Goal: Task Accomplishment & Management: Manage account settings

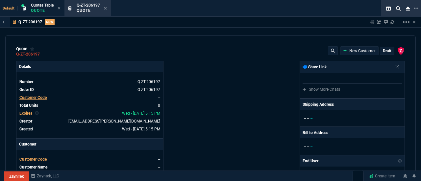
select select "4: SHAD"
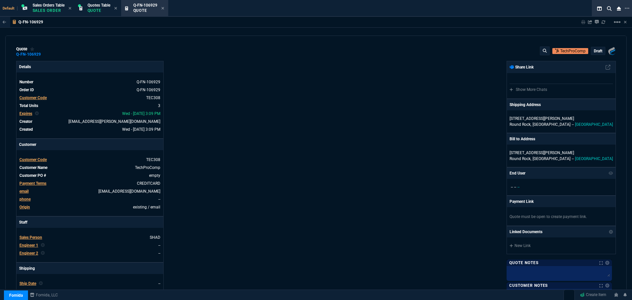
select select "4: SHAD"
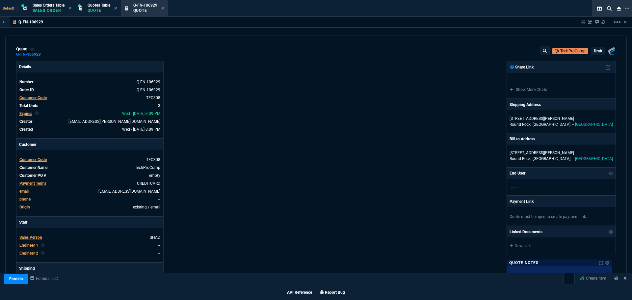
scroll to position [274, 0]
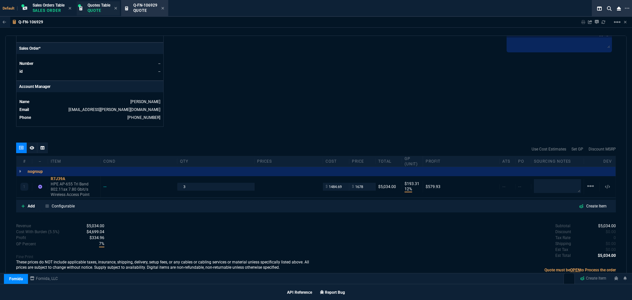
click at [99, 10] on p "Quote" at bounding box center [98, 10] width 23 height 5
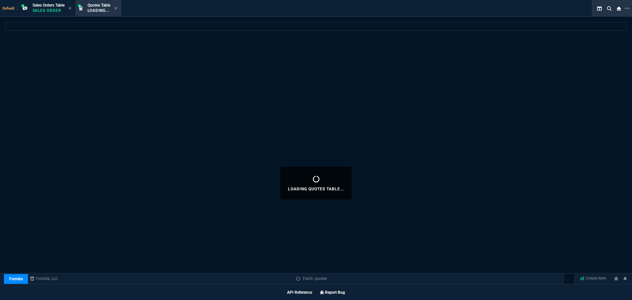
scroll to position [384, 0]
select select
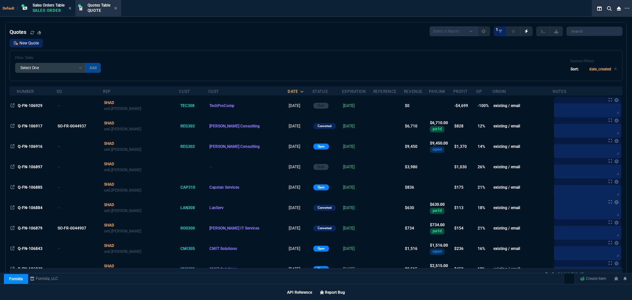
click at [23, 43] on link "New Quote" at bounding box center [26, 43] width 33 height 9
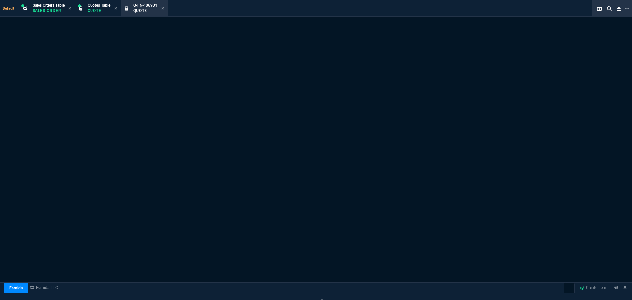
scroll to position [393, 0]
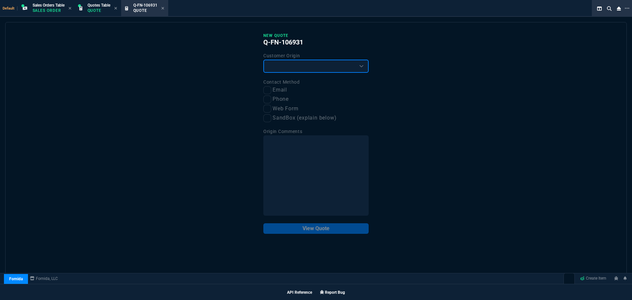
click at [280, 71] on select "Existing Customer Amazon Lead (first order) Website Lead (first order) Called (…" at bounding box center [315, 66] width 105 height 13
select select "existing"
click at [263, 60] on select "Existing Customer Amazon Lead (first order) Website Lead (first order) Called (…" at bounding box center [315, 66] width 105 height 13
click at [267, 90] on input "Email" at bounding box center [267, 90] width 8 height 8
checkbox input "true"
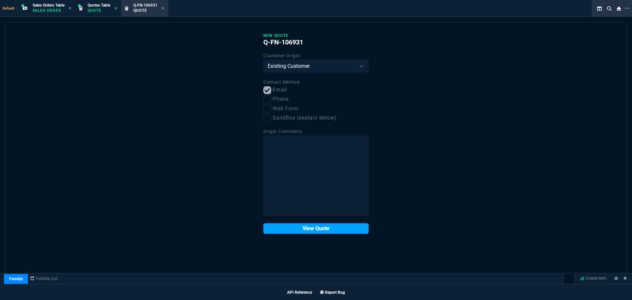
click at [300, 230] on button "View Quote" at bounding box center [315, 228] width 105 height 11
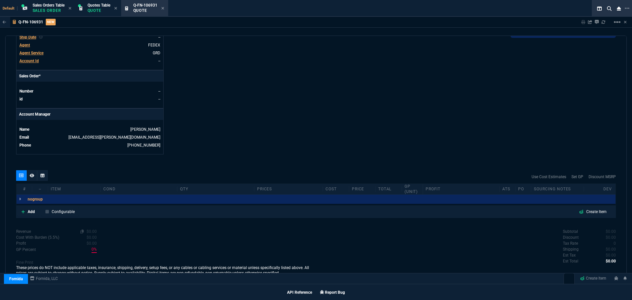
scroll to position [252, 0]
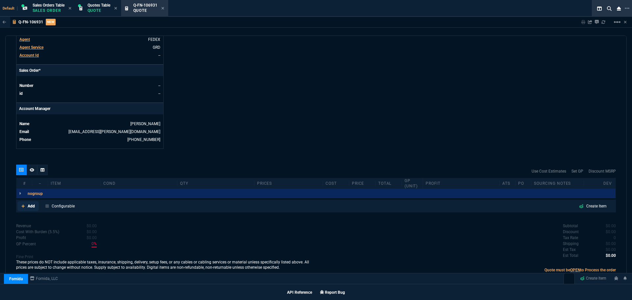
click at [30, 207] on p "Add" at bounding box center [31, 206] width 7 height 6
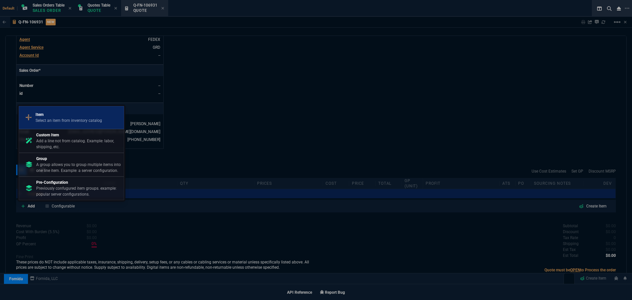
click at [45, 124] on div "Item Select an item from inventory catalog" at bounding box center [71, 117] width 99 height 17
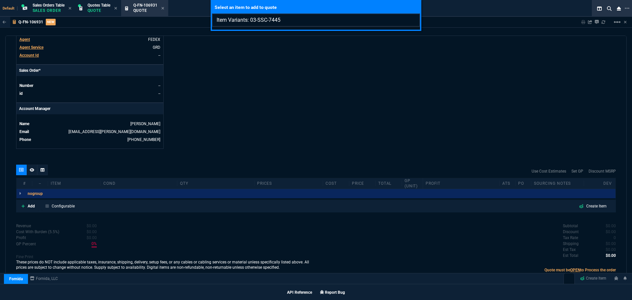
type input "Item Variants: 03-SSC-7445"
click at [286, 101] on div "Select an item to add to quote Item Variants: 03-SSC-7445" at bounding box center [316, 150] width 632 height 300
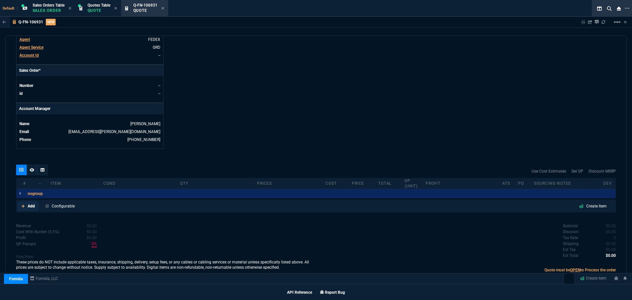
click at [31, 206] on p "Add" at bounding box center [31, 206] width 7 height 6
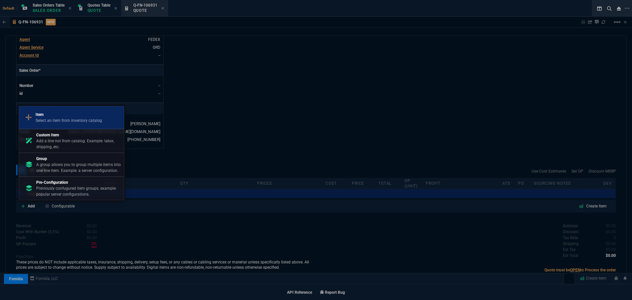
click at [58, 118] on p "Select an item from inventory catalog" at bounding box center [69, 120] width 66 height 6
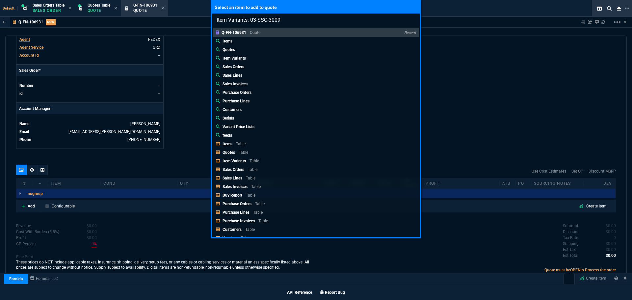
type input "Item Variants: 03-SSC-3009"
click at [516, 81] on div "Select an item to add to quote Item Variants: 03-SSC-3009 Q-FN-106931 Quote Rec…" at bounding box center [316, 150] width 632 height 300
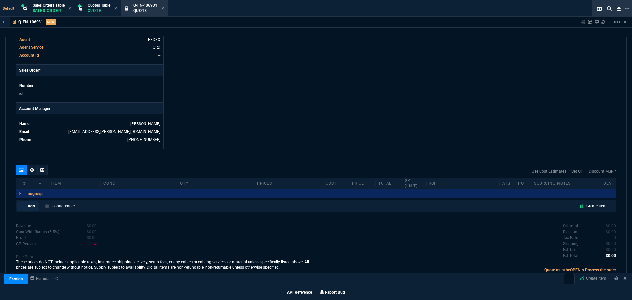
click at [31, 205] on p "Add" at bounding box center [31, 206] width 7 height 6
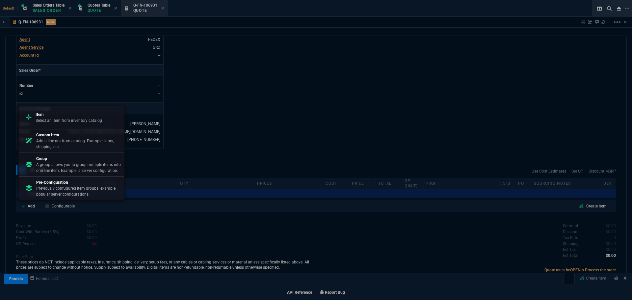
click at [63, 115] on p "Item" at bounding box center [69, 114] width 66 height 6
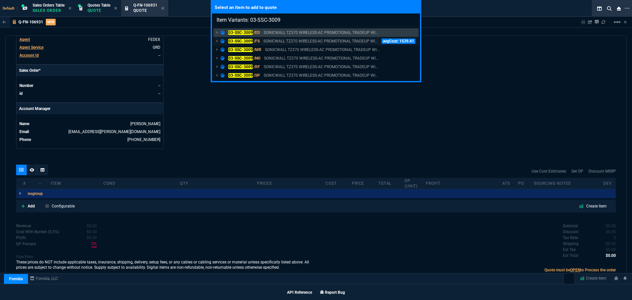
type input "Item Variants: 03-SSC-3009"
click at [239, 40] on mark "03-SSC-3009" at bounding box center [240, 41] width 25 height 5
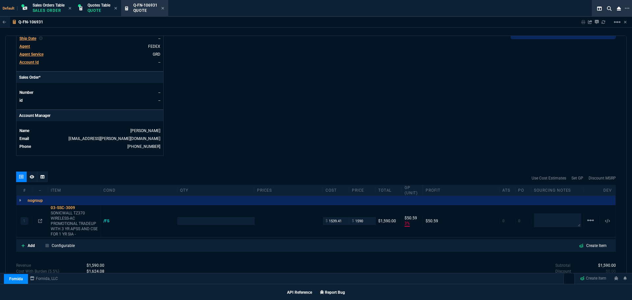
type input "3"
type input "51"
type input "2232.85"
type input "29"
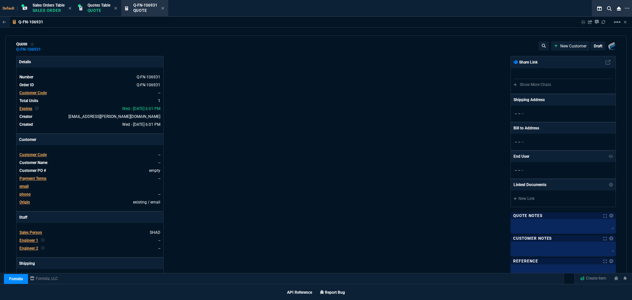
scroll to position [0, 0]
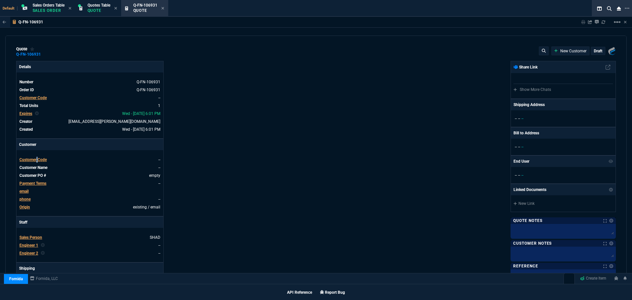
click at [37, 159] on span "Customer Code" at bounding box center [32, 159] width 27 height 5
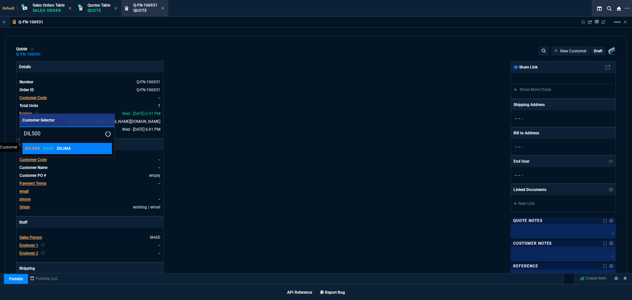
type input "DIL500"
click at [47, 152] on link "DIL500 SHAD DILIMA" at bounding box center [66, 148] width 89 height 11
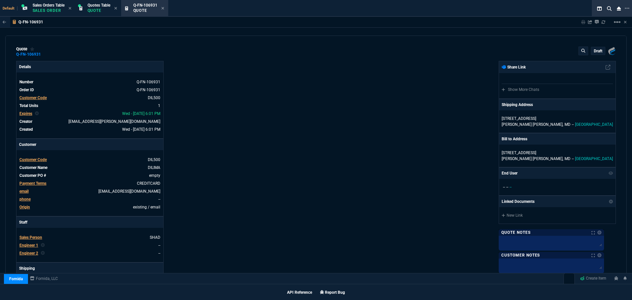
type input "1"
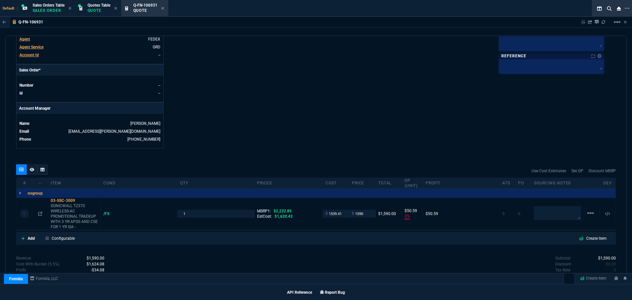
scroll to position [284, 0]
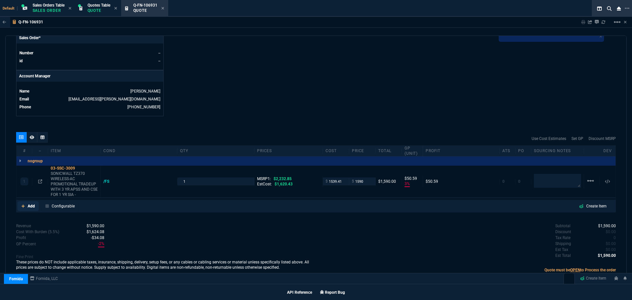
click at [34, 204] on p "Add" at bounding box center [31, 206] width 7 height 6
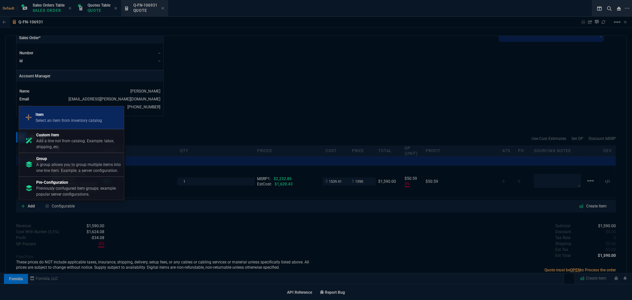
click at [65, 119] on p "Select an item from inventory catalog" at bounding box center [69, 120] width 66 height 6
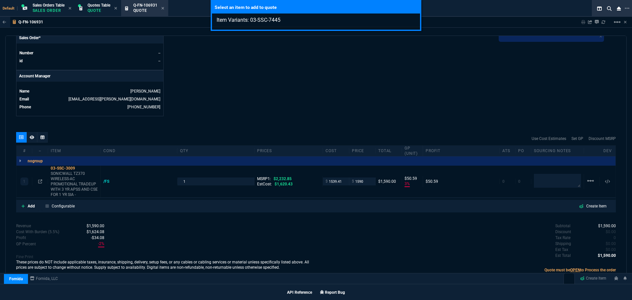
type input "Item Variants: 03-SSC-7445"
click at [28, 205] on div "Select an item to add to quote Item Variants: 03-SSC-7445" at bounding box center [316, 150] width 632 height 300
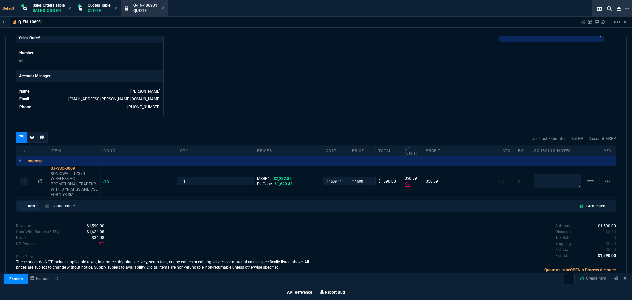
click at [28, 205] on p "Add" at bounding box center [31, 206] width 7 height 6
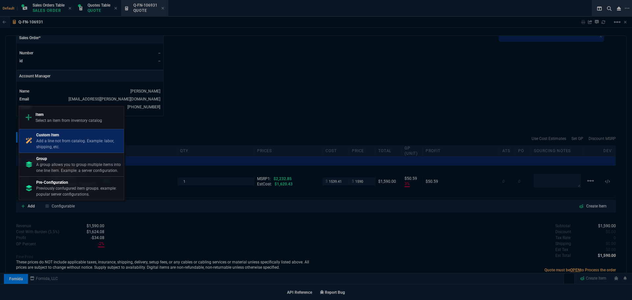
click at [58, 141] on p "Add a line not from catalog. Example: labor, shipping, etc." at bounding box center [78, 144] width 85 height 12
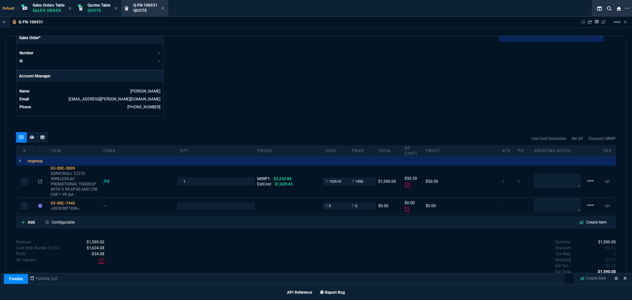
type input "3"
type input "51"
type input "0"
type input "29"
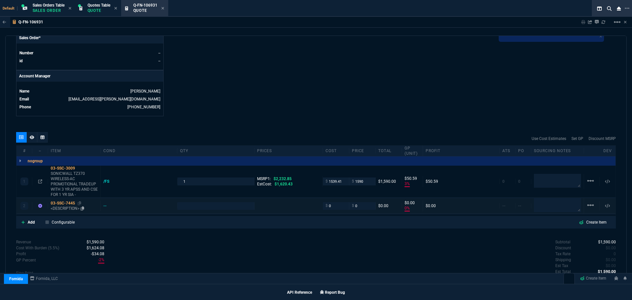
click at [70, 203] on div "03-SSC-7445" at bounding box center [74, 202] width 47 height 5
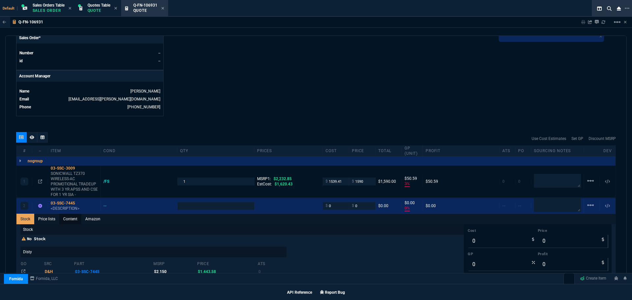
click at [74, 219] on link "Content" at bounding box center [70, 218] width 22 height 11
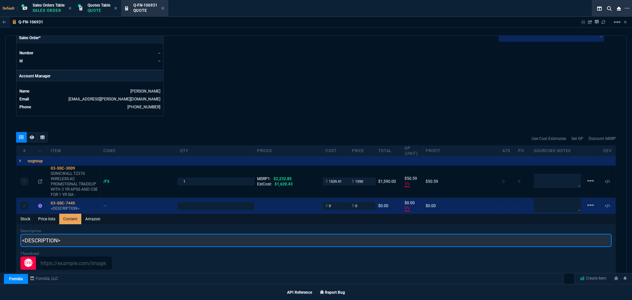
click at [65, 243] on input "<DESCRIPTION>" at bounding box center [315, 240] width 591 height 13
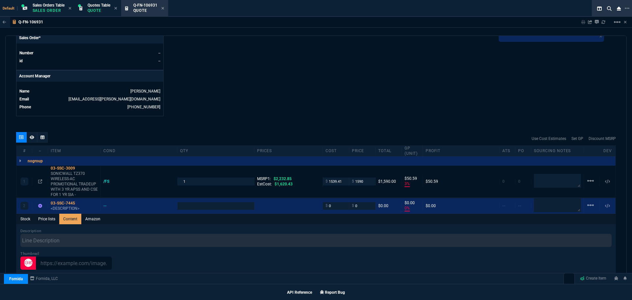
type input "1"
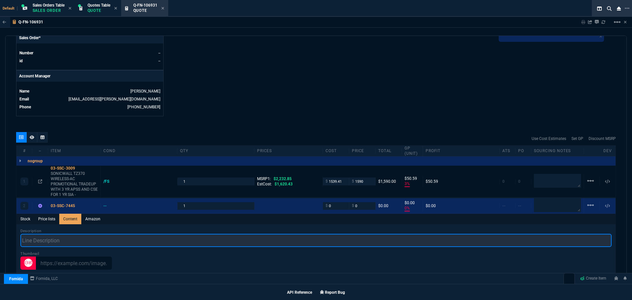
click at [57, 241] on input "text" at bounding box center [315, 240] width 591 height 13
paste input "SonicWall TZ380W - Secure Upgrade - 3-Year Advanced Edition with 1 Year CSE (03…"
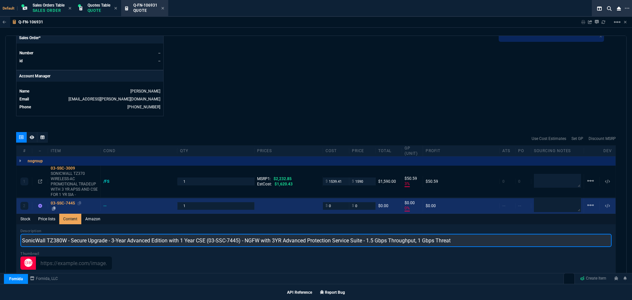
type input "SonicWall TZ380W - Secure Upgrade - 3-Year Advanced Edition with 1 Year CSE (03…"
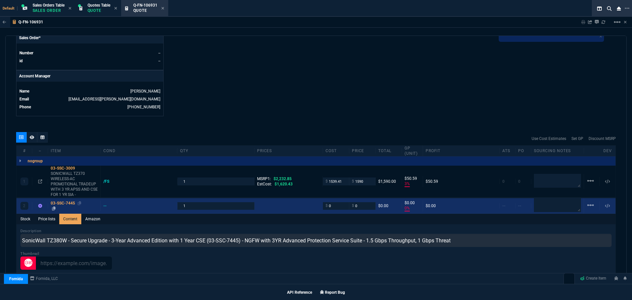
click at [66, 202] on div "03-SSC-7445" at bounding box center [74, 202] width 47 height 5
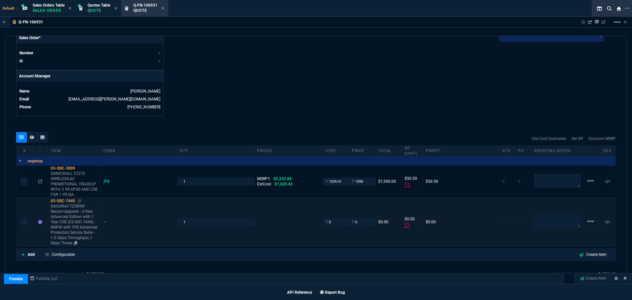
type input "0"
click at [328, 224] on input "0" at bounding box center [335, 222] width 21 height 8
type input "1404.27"
click at [299, 130] on div "quote Q-FN-106931 DILIMA draft Fornida, LLC 2609 Technology Dr Suite 300 Plano,…" at bounding box center [315, 163] width 621 height 255
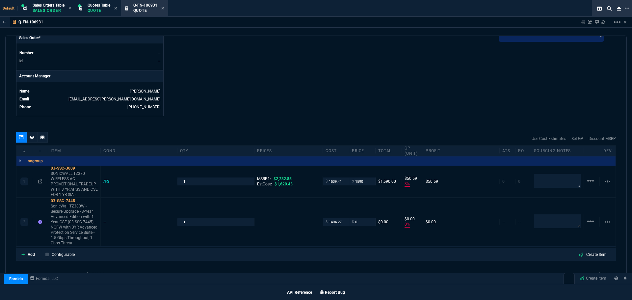
type input "1404.27"
type input "-100"
type input "-1404"
click at [81, 166] on icon at bounding box center [80, 168] width 4 height 4
click at [332, 181] on input "1539.41" at bounding box center [335, 181] width 21 height 8
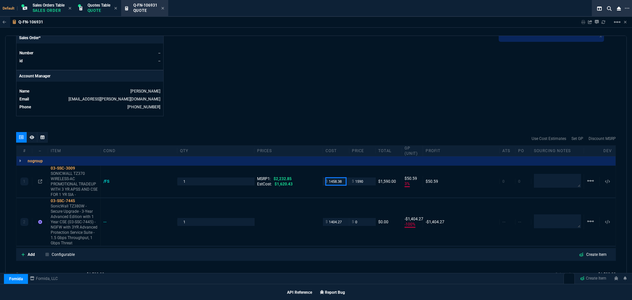
type input "1458.38"
click at [278, 123] on div "quote Q-FN-106931 DILIMA draft Fornida, LLC 2609 Technology Dr Suite 300 Plano,…" at bounding box center [315, 163] width 621 height 255
type input "1458.38"
type input "8"
type input "132"
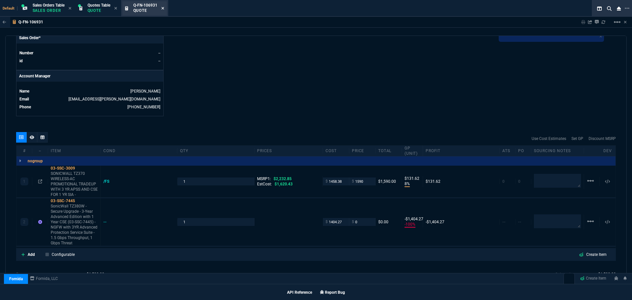
click at [164, 9] on icon at bounding box center [162, 8] width 3 height 3
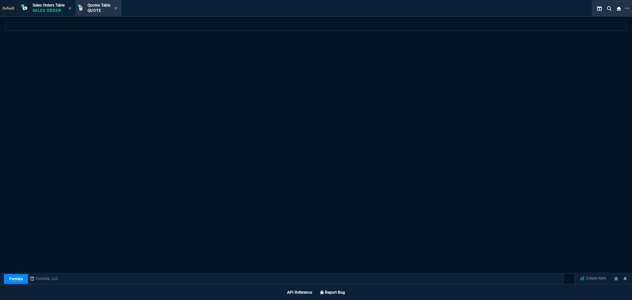
scroll to position [384, 0]
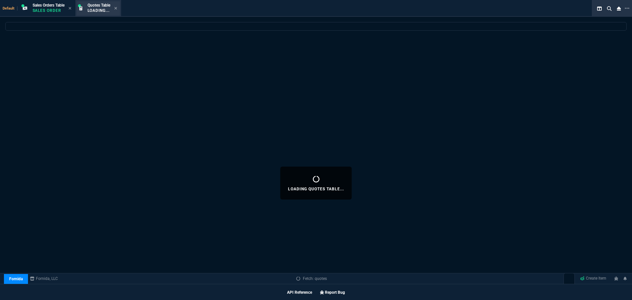
select select
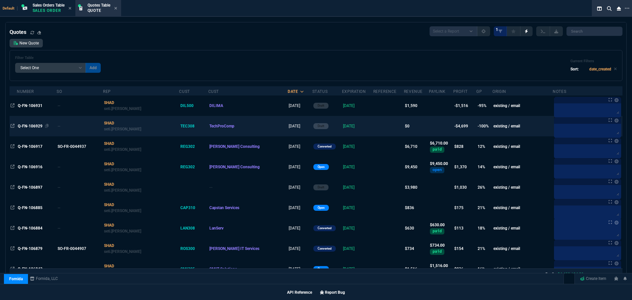
click at [28, 125] on span "Q-FN-106929" at bounding box center [30, 126] width 25 height 5
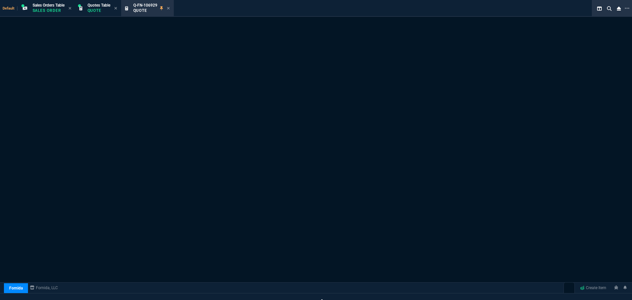
scroll to position [393, 0]
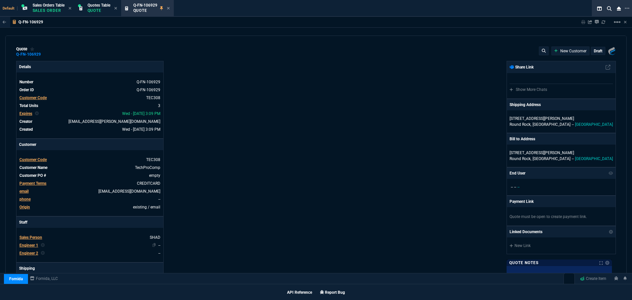
type input "12"
type input "193"
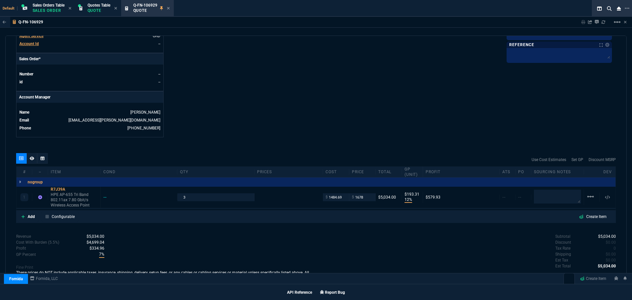
scroll to position [274, 0]
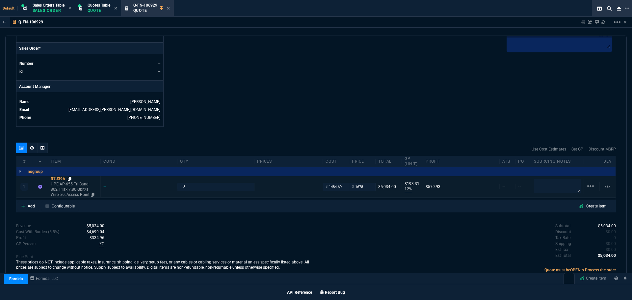
click at [71, 177] on icon at bounding box center [70, 179] width 4 height 4
click at [56, 179] on div "R7J39A" at bounding box center [74, 178] width 47 height 5
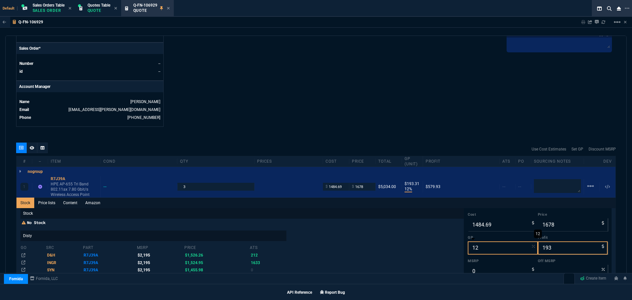
click at [480, 251] on input "12" at bounding box center [502, 247] width 70 height 13
type input "1"
type input "1500"
type input "15"
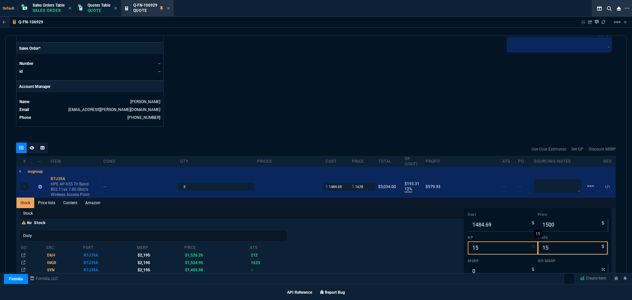
type input "1747"
type input "262"
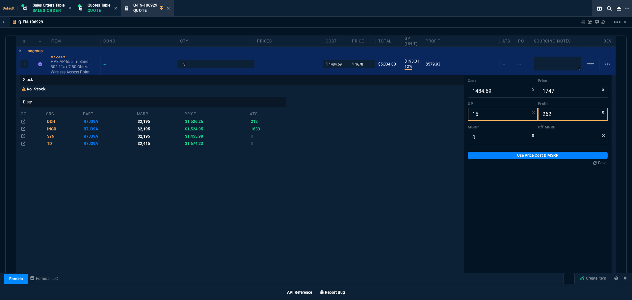
scroll to position [405, 0]
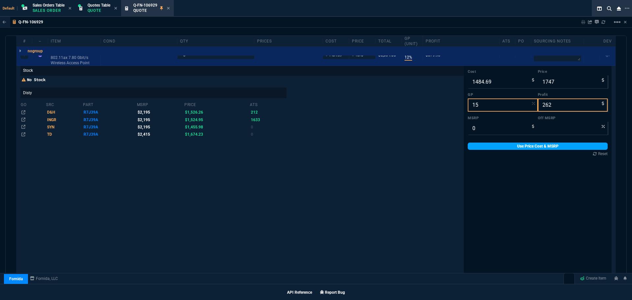
type input "15"
click at [530, 146] on link "Use Price Cost & MSRP" at bounding box center [537, 145] width 140 height 7
type input "1747"
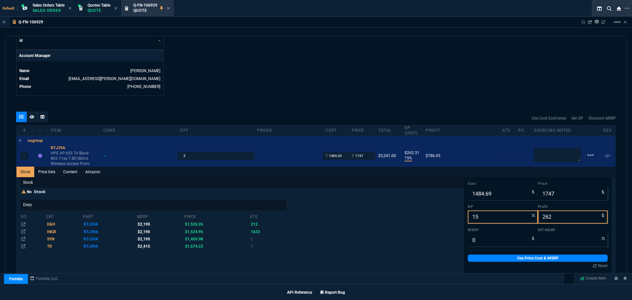
scroll to position [307, 0]
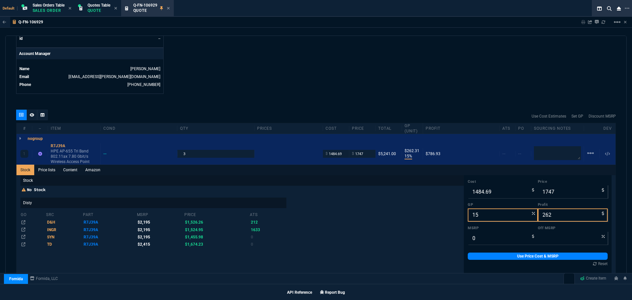
click at [555, 184] on label "Price" at bounding box center [572, 181] width 70 height 5
click at [555, 185] on input "1747" at bounding box center [572, 191] width 70 height 13
type input "1"
type input "-148369"
type input "-1484"
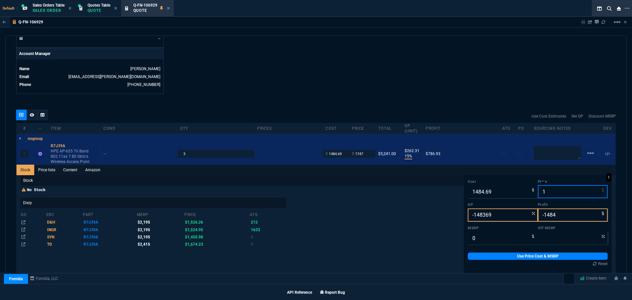
type input "17"
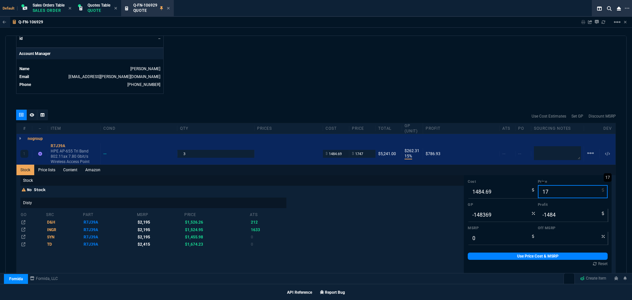
type input "-8633"
type input "-1468"
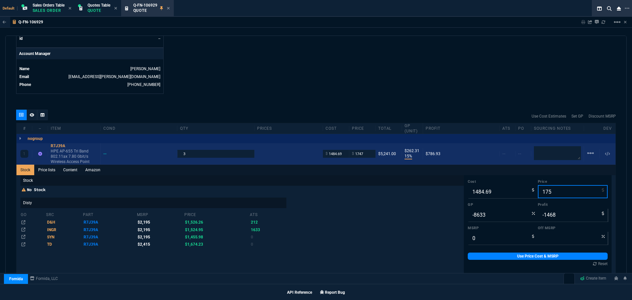
type input "1750"
type input "15"
type input "265"
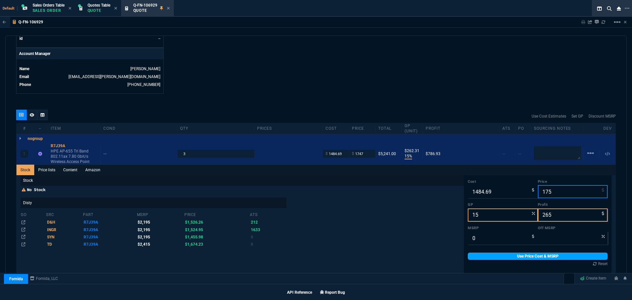
type input "17"
type input "-8633"
type input "-1468"
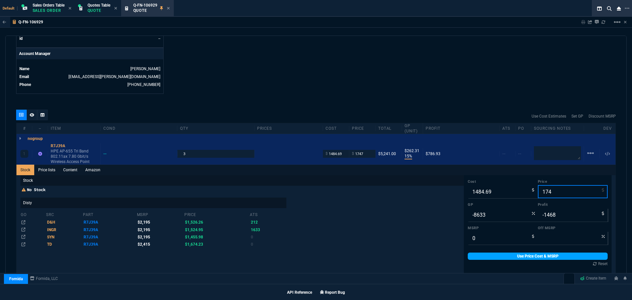
type input "1747"
type input "15"
type input "262"
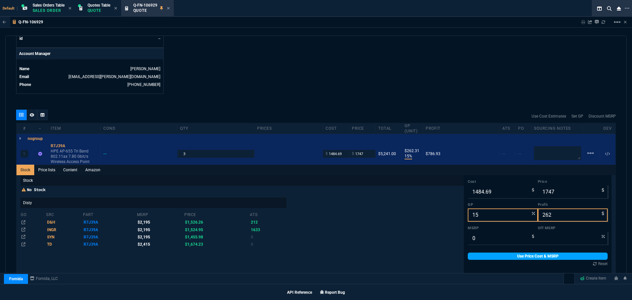
click at [524, 256] on link "Use Price Cost & MSRP" at bounding box center [537, 255] width 140 height 7
click at [403, 236] on div "No Stock Disty go src part msrp price ats D&H R7J39A $2,195 $1,526.26 212 INGR …" at bounding box center [241, 217] width 443 height 61
click at [529, 253] on link "Use Price Cost & MSRP" at bounding box center [537, 255] width 140 height 7
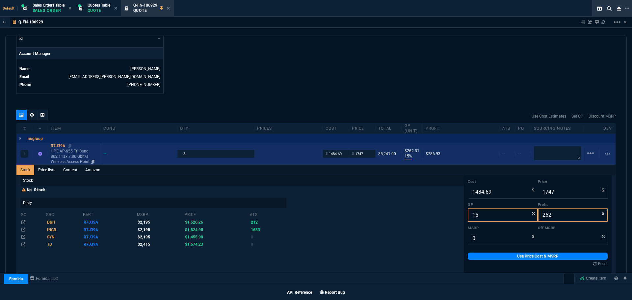
click at [59, 145] on div "R7J39A" at bounding box center [74, 145] width 47 height 5
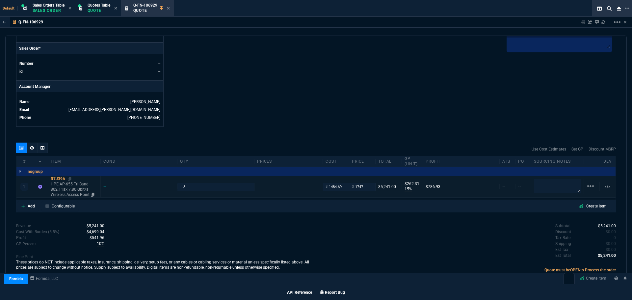
scroll to position [274, 0]
click at [628, 8] on icon at bounding box center [626, 8] width 5 height 5
click at [594, 14] on li "Open New Tab" at bounding box center [593, 13] width 65 height 8
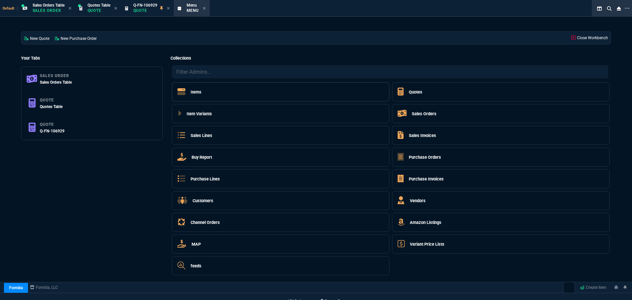
click at [196, 92] on h5 "Items" at bounding box center [195, 92] width 11 height 6
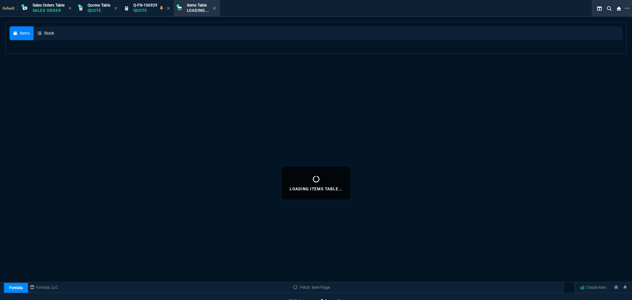
select select
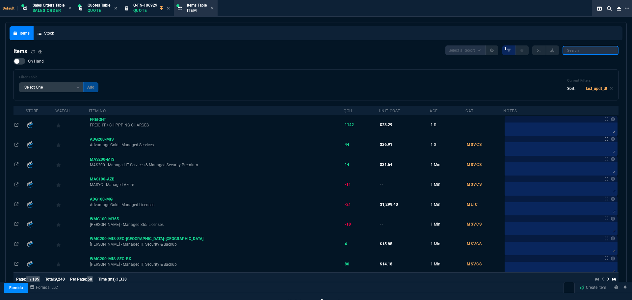
click at [583, 49] on input "search" at bounding box center [590, 50] width 56 height 9
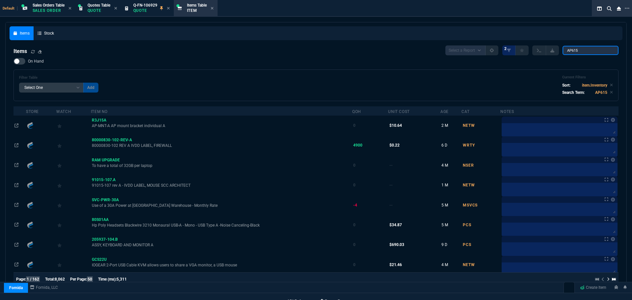
click at [573, 50] on input "AP615" at bounding box center [590, 50] width 56 height 9
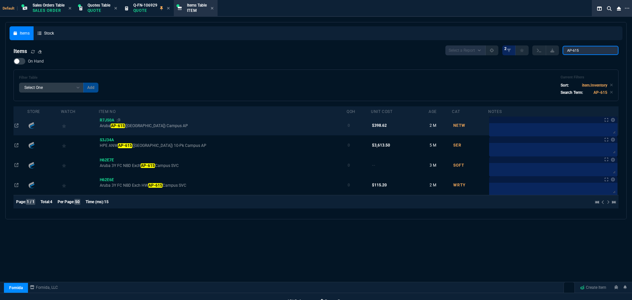
type input "AP-615"
click at [114, 120] on span "R7J50A" at bounding box center [107, 120] width 14 height 5
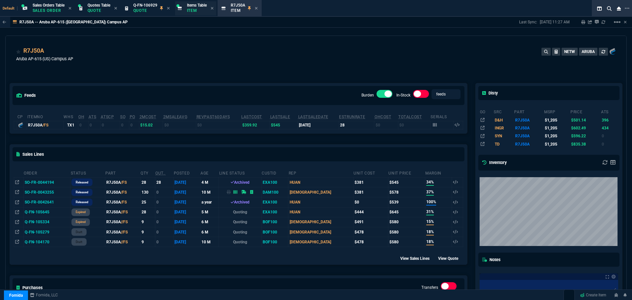
click at [201, 7] on span "Items Table" at bounding box center [197, 5] width 20 height 5
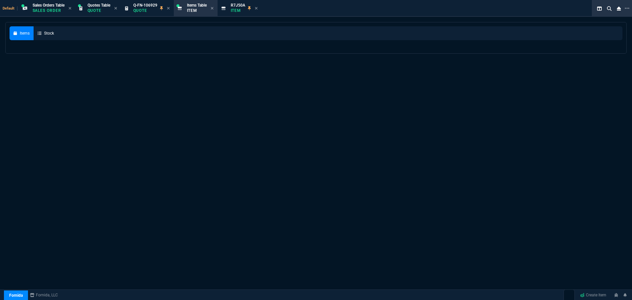
select select
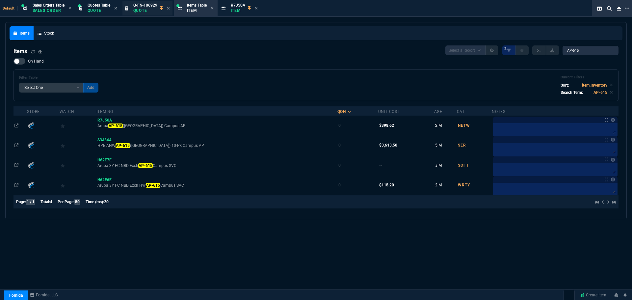
click at [154, 8] on p "Quote" at bounding box center [145, 10] width 24 height 5
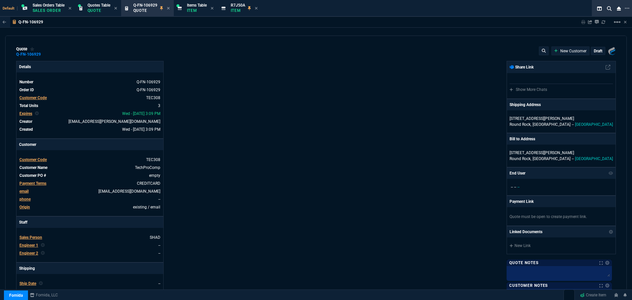
type input "15"
type input "262"
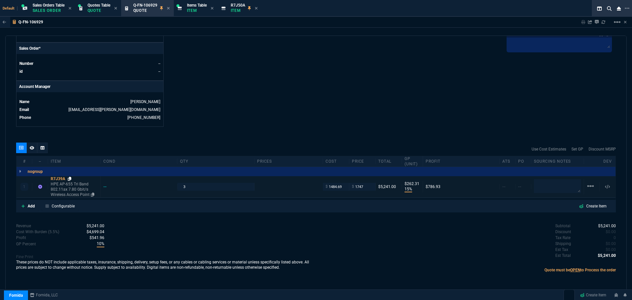
click at [70, 178] on icon at bounding box center [70, 179] width 4 height 4
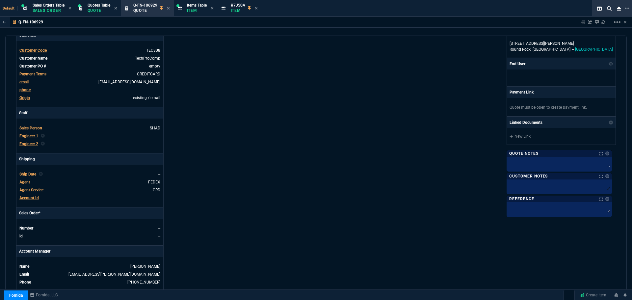
scroll to position [0, 0]
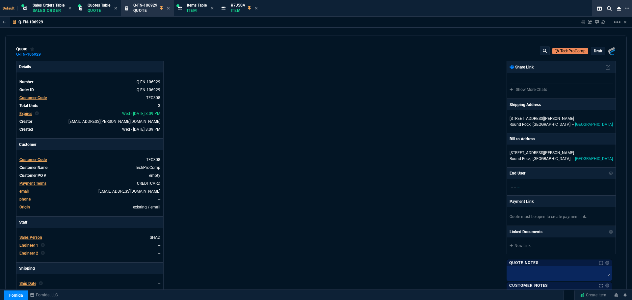
click at [598, 50] on p "draft" at bounding box center [597, 50] width 9 height 5
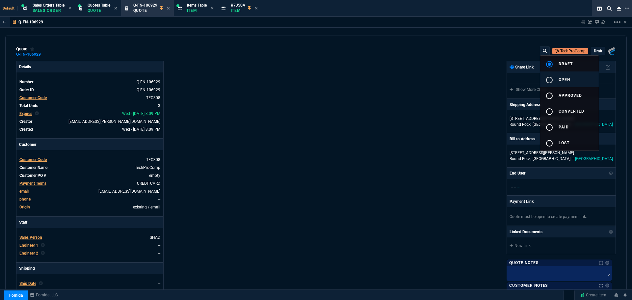
click at [561, 76] on button "radio_button_unchecked open" at bounding box center [569, 79] width 59 height 16
click at [413, 102] on div at bounding box center [316, 150] width 632 height 300
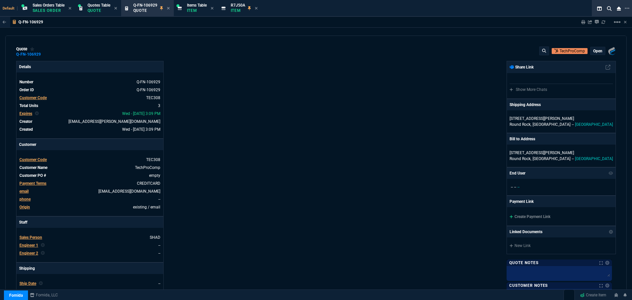
type input "15"
type input "262"
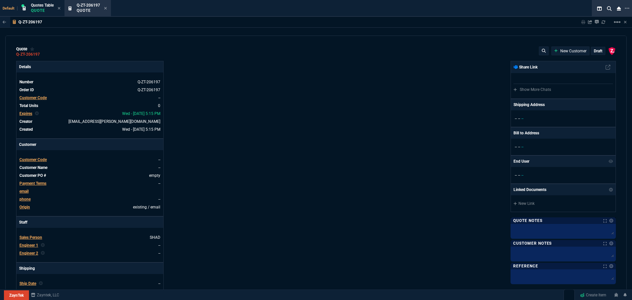
select select "4: SHAD"
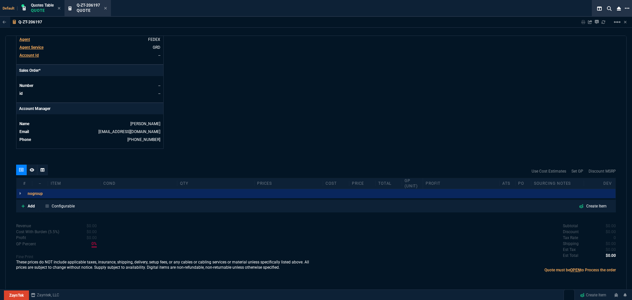
click at [626, 8] on icon at bounding box center [626, 8] width 5 height 5
click at [583, 12] on li "Open New Tab" at bounding box center [591, 14] width 65 height 8
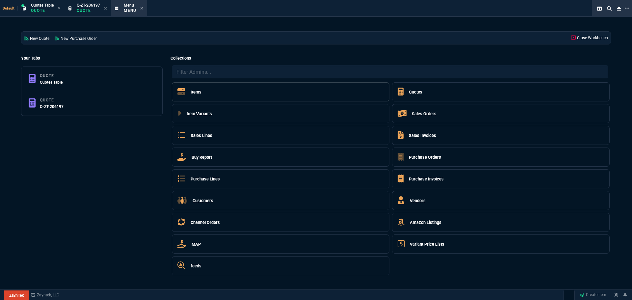
click at [192, 91] on h5 "Items" at bounding box center [195, 92] width 11 height 6
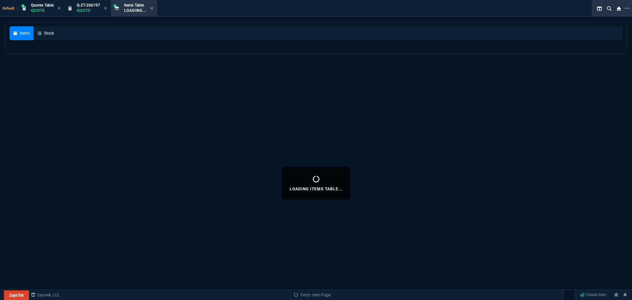
select select
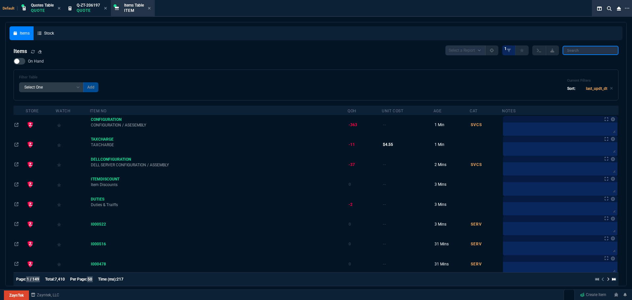
click at [587, 51] on input "search" at bounding box center [590, 50] width 56 height 9
type input "P"
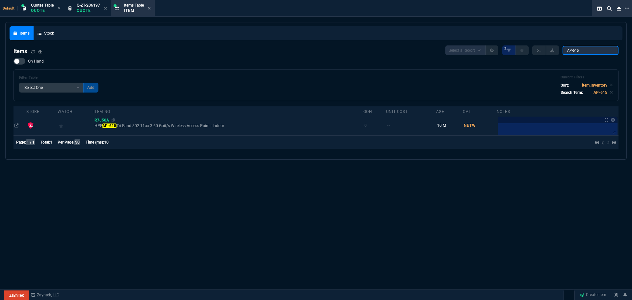
type input "AP-615"
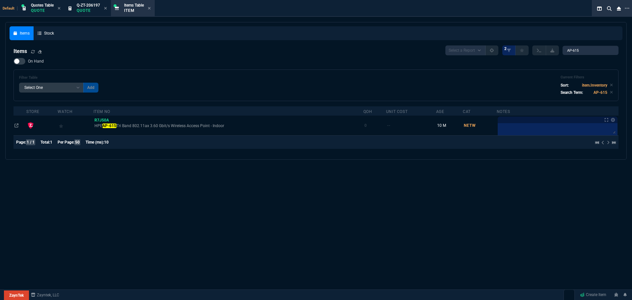
click at [104, 119] on span "R7J50A" at bounding box center [101, 120] width 14 height 5
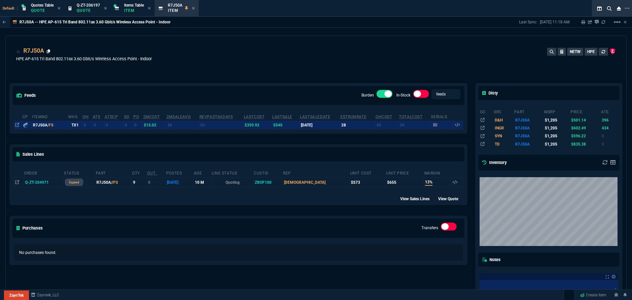
click at [48, 52] on icon at bounding box center [49, 51] width 4 height 4
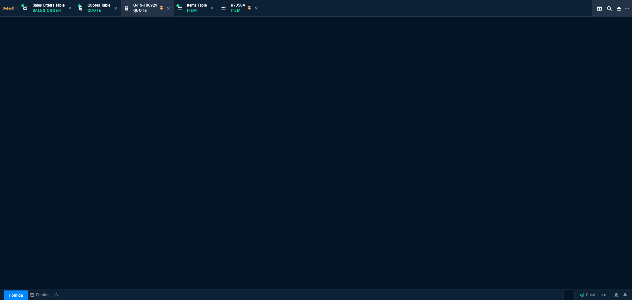
select select "4: SHAD"
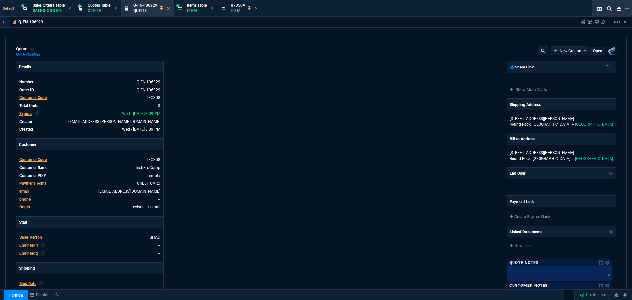
type input "15"
type input "262"
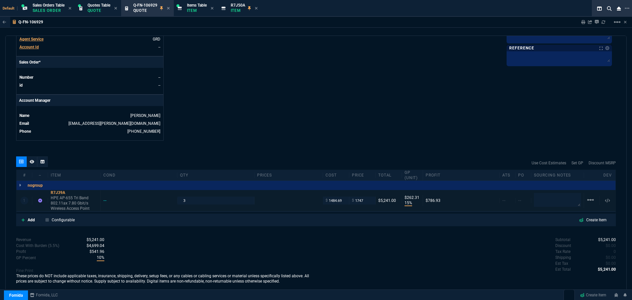
scroll to position [267, 0]
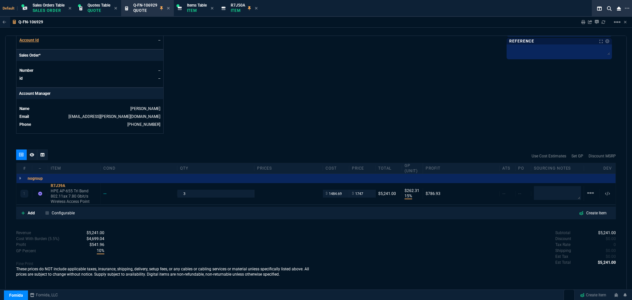
click at [29, 154] on div at bounding box center [32, 154] width 11 height 11
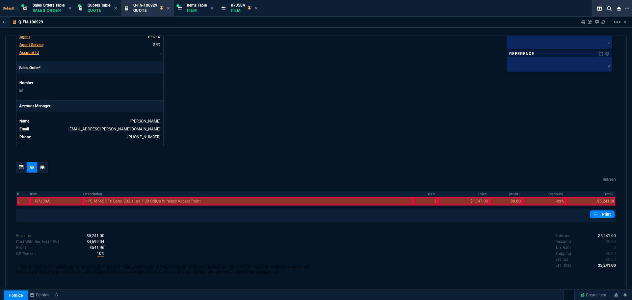
scroll to position [254, 0]
click at [89, 193] on th "Description" at bounding box center [247, 194] width 329 height 6
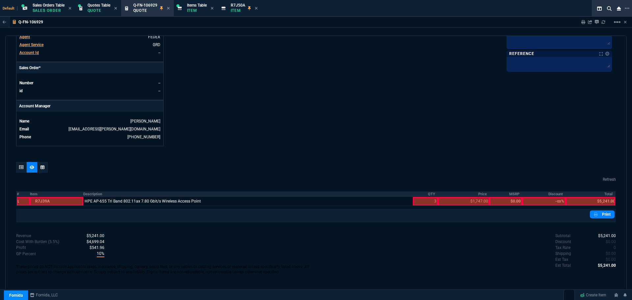
click at [428, 195] on th "QTY" at bounding box center [424, 194] width 25 height 6
click at [475, 195] on th "Price" at bounding box center [463, 194] width 52 height 6
click at [607, 213] on link "Print" at bounding box center [601, 214] width 25 height 8
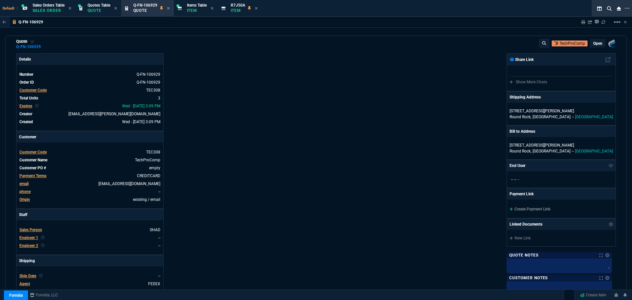
scroll to position [0, 0]
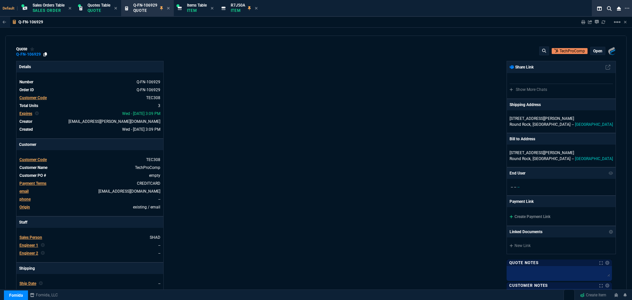
click at [46, 55] on icon at bounding box center [45, 54] width 4 height 4
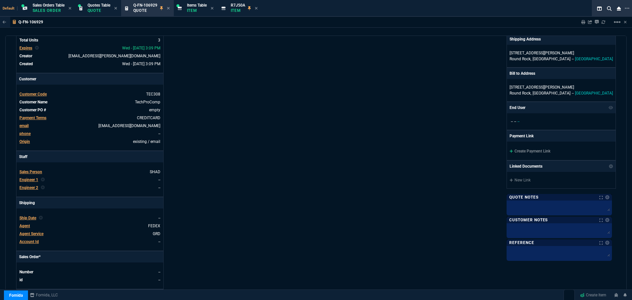
scroll to position [66, 0]
click at [546, 149] on link "Create Payment Link" at bounding box center [529, 150] width 41 height 5
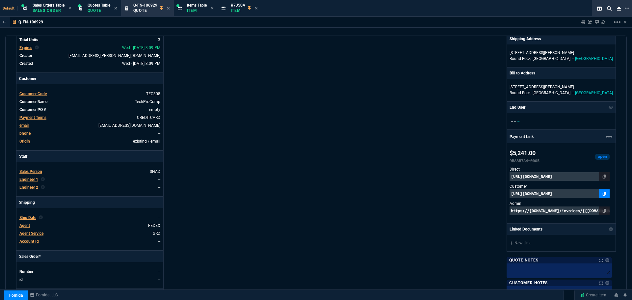
click at [603, 192] on icon at bounding box center [604, 193] width 4 height 4
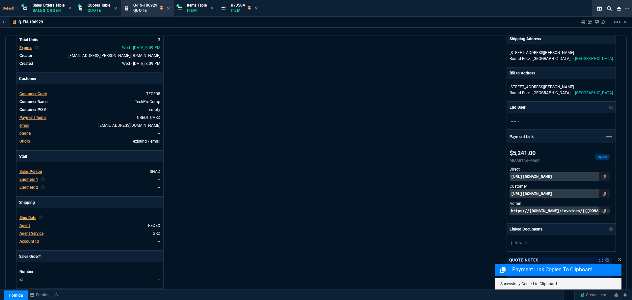
click at [544, 193] on p "https://pay.fornida.com/public/quotes/Q-FN-106929/checkout" at bounding box center [559, 193] width 100 height 9
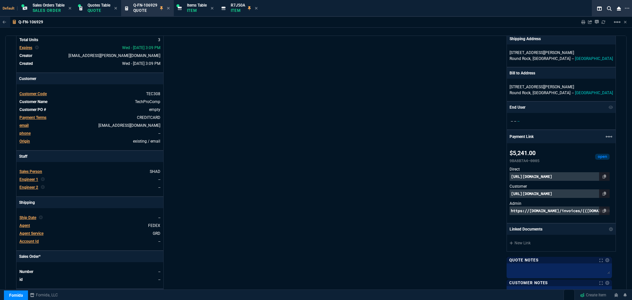
click at [556, 175] on p "https://invoice.stripe.com/i/acct_1NlHLHDXpnq5UzUZ/live_YWNjdF8xTmxITEhEWHBucTV…" at bounding box center [559, 176] width 100 height 9
click at [571, 195] on p "https://pay.fornida.com/public/quotes/Q-FN-106929/checkout" at bounding box center [559, 193] width 100 height 9
click at [602, 193] on icon at bounding box center [604, 193] width 4 height 4
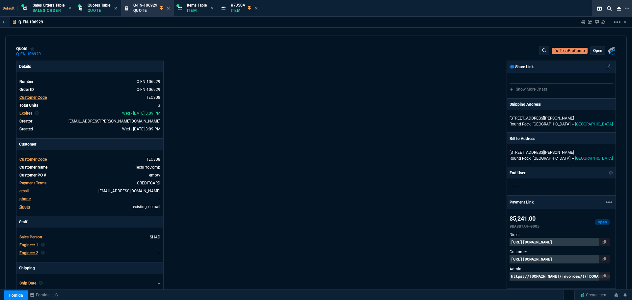
scroll to position [0, 0]
